Goal: Task Accomplishment & Management: Use online tool/utility

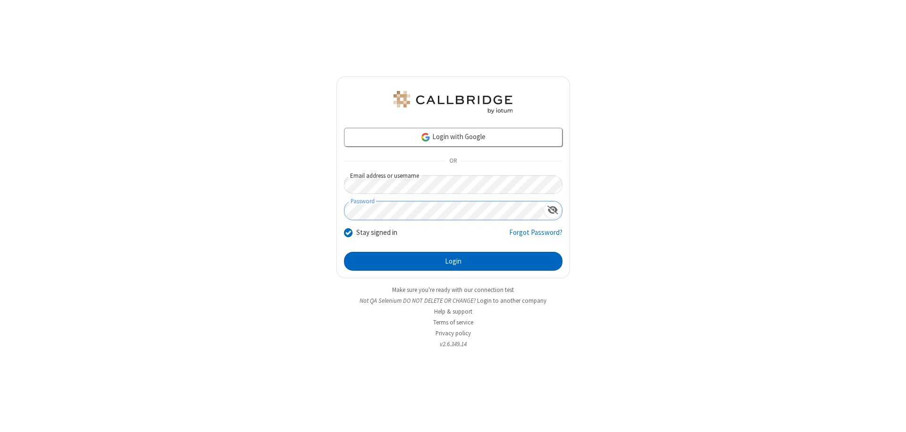
click at [453, 262] on button "Login" at bounding box center [453, 261] width 219 height 19
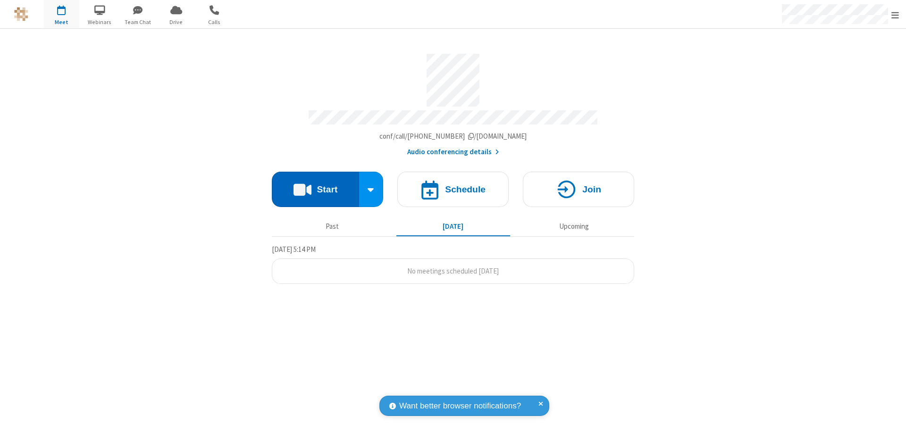
click at [315, 185] on button "Start" at bounding box center [315, 189] width 87 height 35
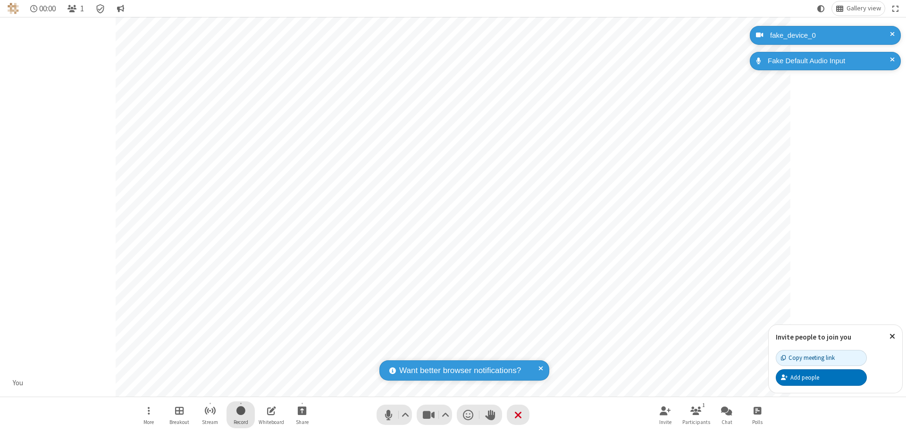
click at [241, 415] on span "Start recording" at bounding box center [241, 411] width 9 height 12
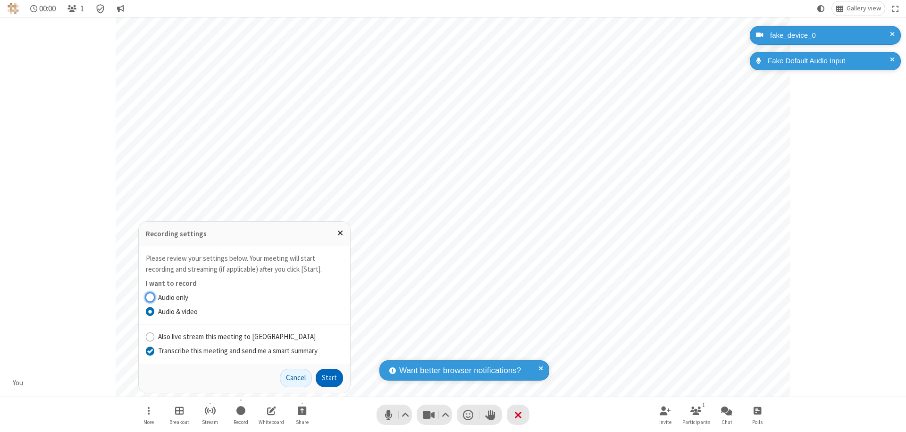
click at [150, 351] on input "Transcribe this meeting and send me a smart summary" at bounding box center [150, 351] width 9 height 10
click at [330, 378] on button "Start" at bounding box center [329, 378] width 27 height 19
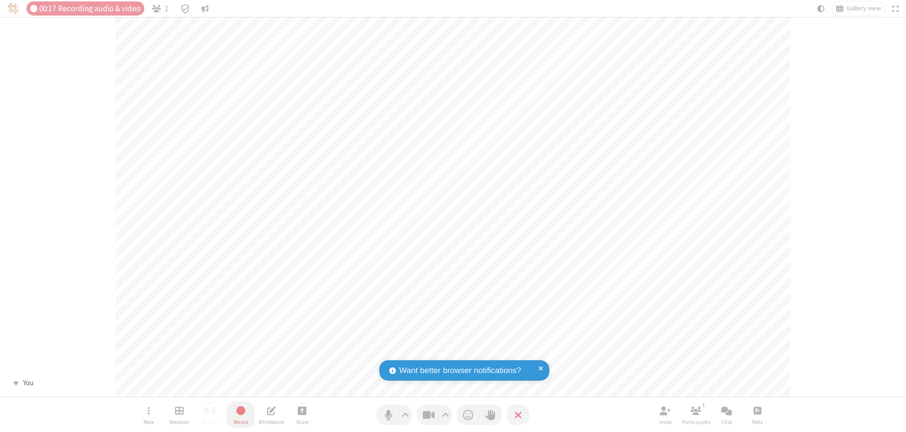
click at [241, 415] on span "Stop recording" at bounding box center [241, 411] width 11 height 12
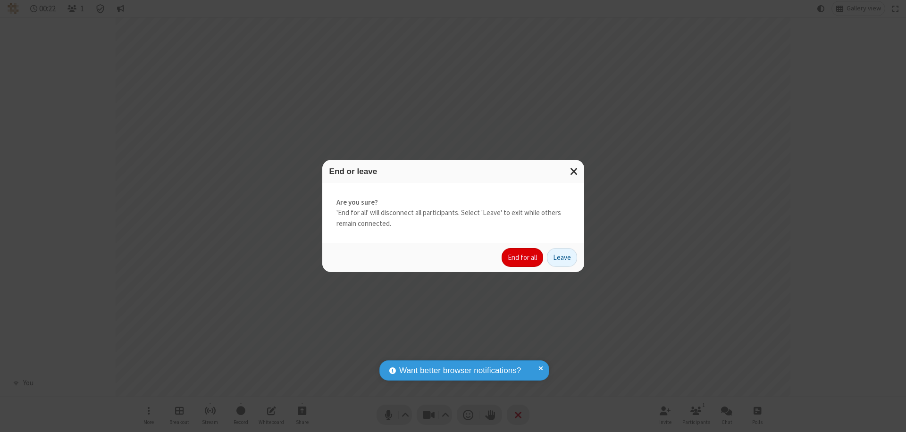
click at [523, 258] on button "End for all" at bounding box center [523, 257] width 42 height 19
